Goal: Information Seeking & Learning: Learn about a topic

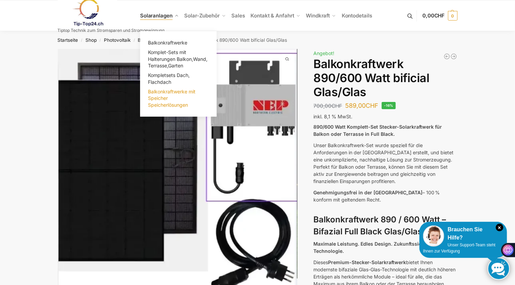
click at [164, 93] on span "Balkonkraftwerke mit Speicher Speicherlösungen" at bounding box center [172, 98] width 48 height 19
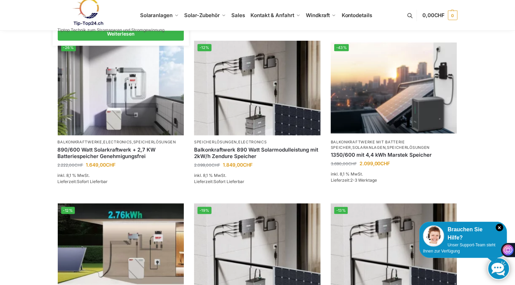
scroll to position [342, 0]
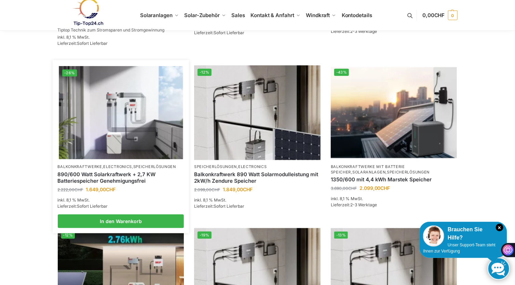
click at [132, 175] on link "890/600 Watt Solarkraftwerk + 2,7 KW Batteriespeicher Genehmigungsfrei" at bounding box center [121, 177] width 126 height 13
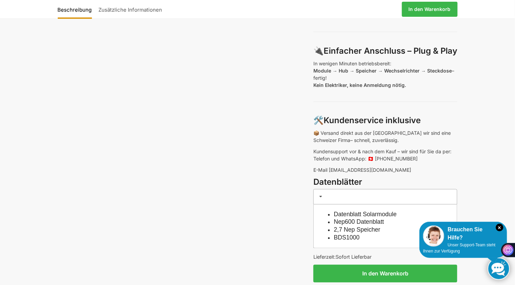
scroll to position [547, 0]
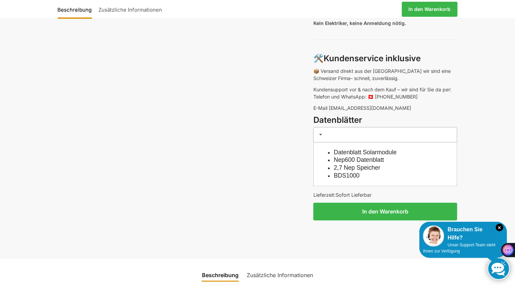
click at [348, 149] on link "Datenblatt Solarmodule" at bounding box center [365, 152] width 63 height 7
